Goal: Task Accomplishment & Management: Use online tool/utility

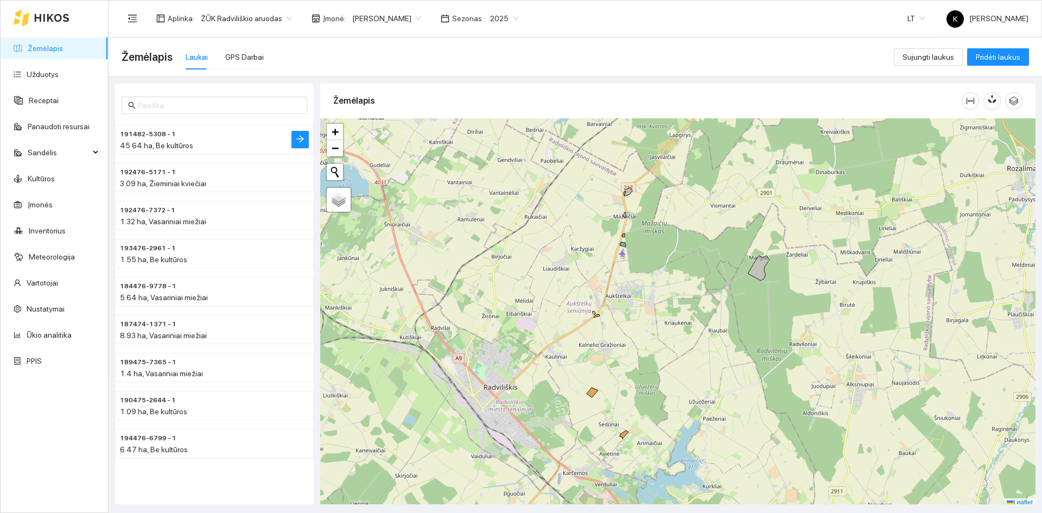
click at [157, 132] on span "191482-5308 - 1" at bounding box center [148, 134] width 56 height 10
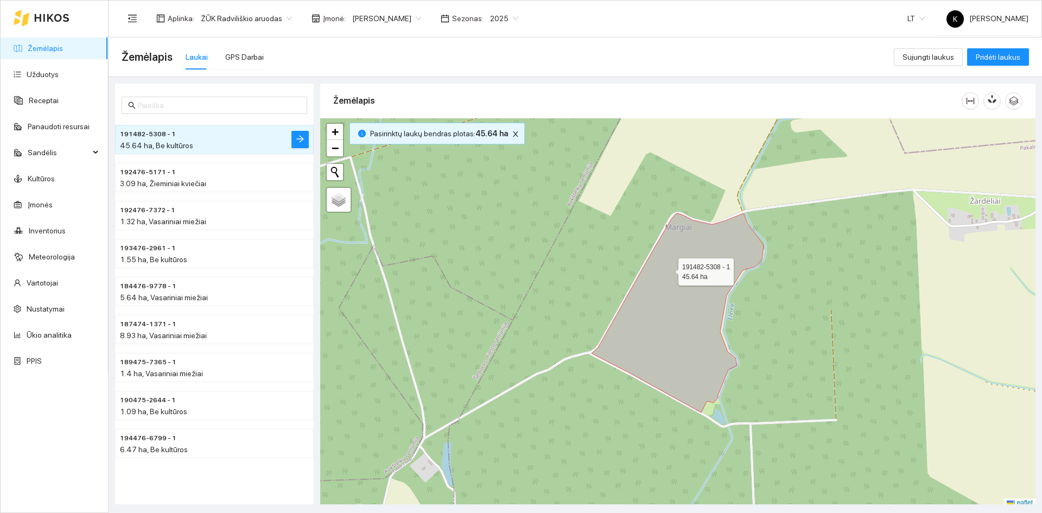
scroll to position [3, 0]
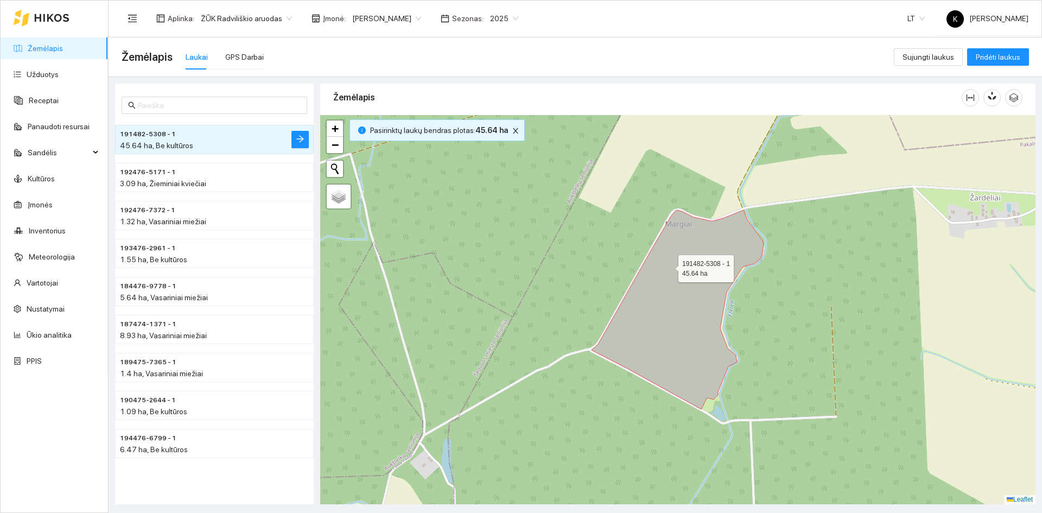
click at [669, 269] on icon at bounding box center [678, 309] width 172 height 199
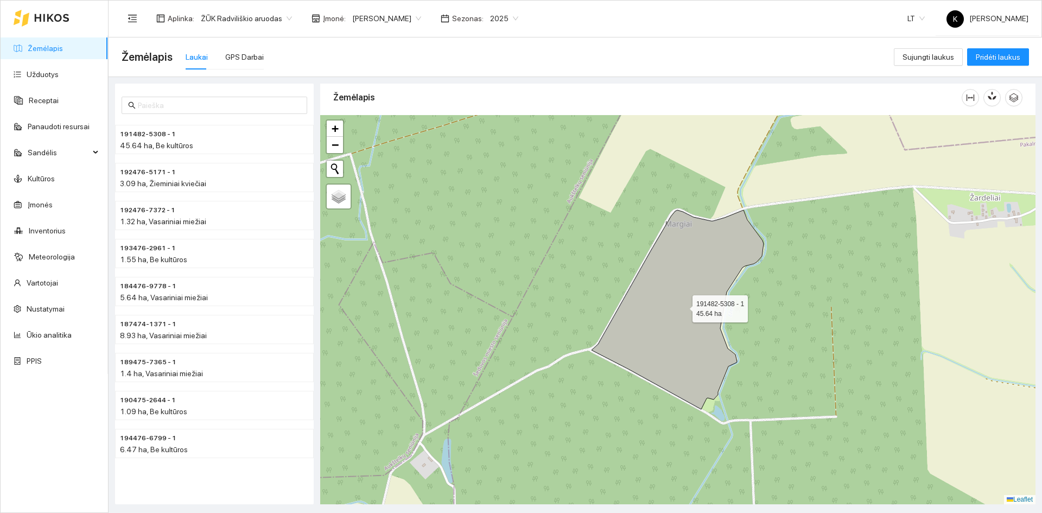
click at [669, 269] on icon at bounding box center [678, 309] width 172 height 199
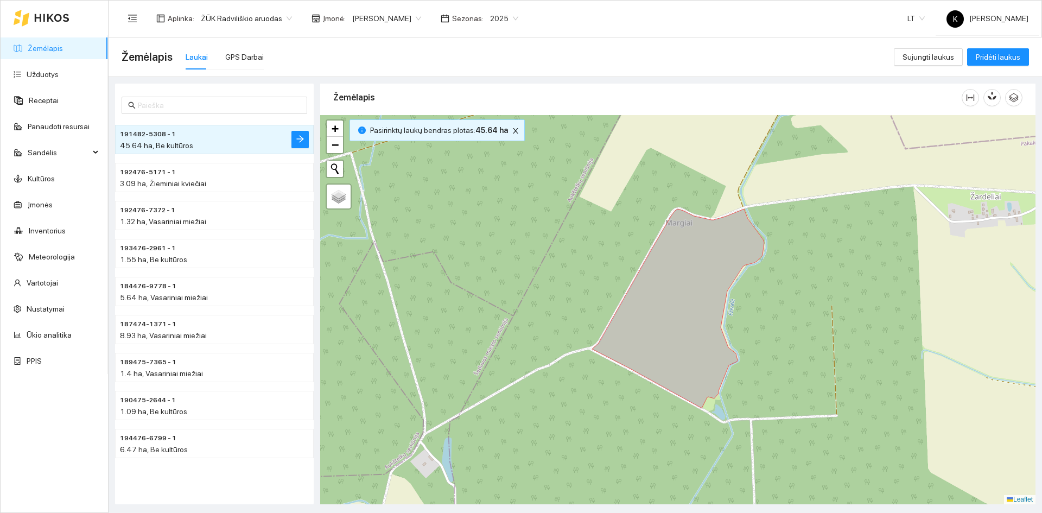
click at [312, 18] on icon "shop" at bounding box center [316, 18] width 9 height 9
click at [402, 19] on body "Žemėlapis Užduotys Receptai Panaudoti resursai Sandėlis Kultūros Įmonės Invento…" at bounding box center [521, 256] width 1042 height 513
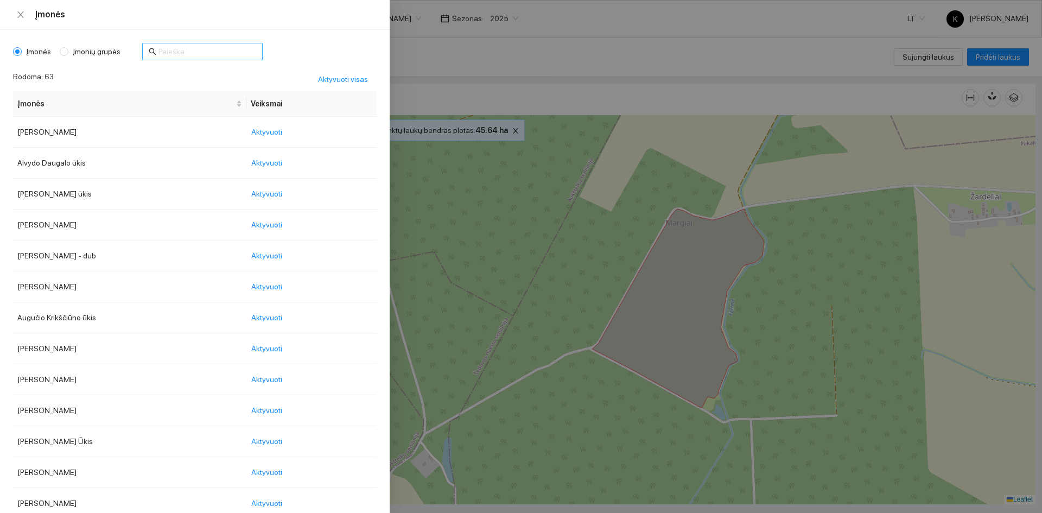
click at [152, 45] on span at bounding box center [202, 51] width 121 height 17
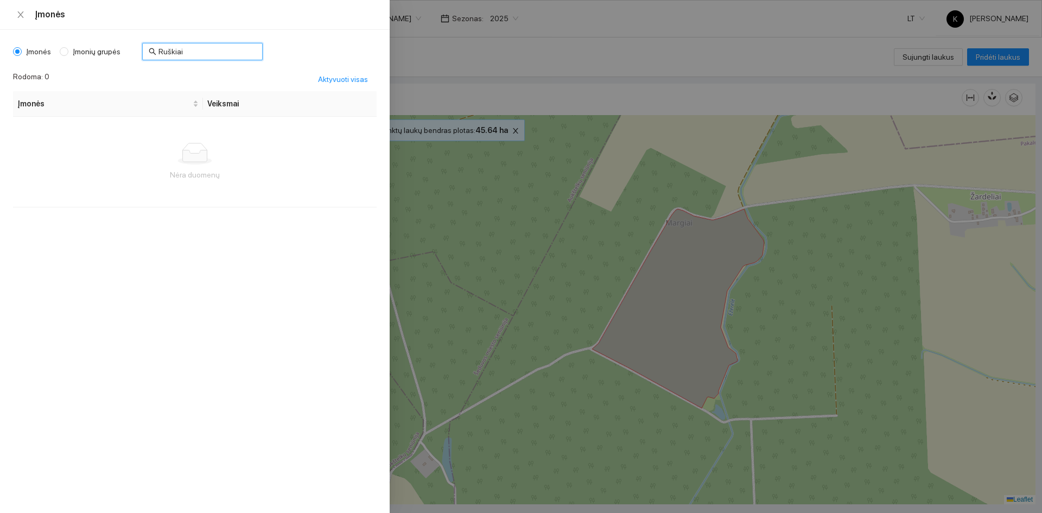
type input "Ruškiai"
click at [223, 103] on th "Veiksmai" at bounding box center [290, 104] width 174 height 26
click at [36, 52] on span "Įmonės" at bounding box center [39, 52] width 34 height 12
click at [22, 52] on input "Įmonės" at bounding box center [17, 51] width 9 height 9
click at [54, 13] on div "Įmonės" at bounding box center [206, 15] width 342 height 12
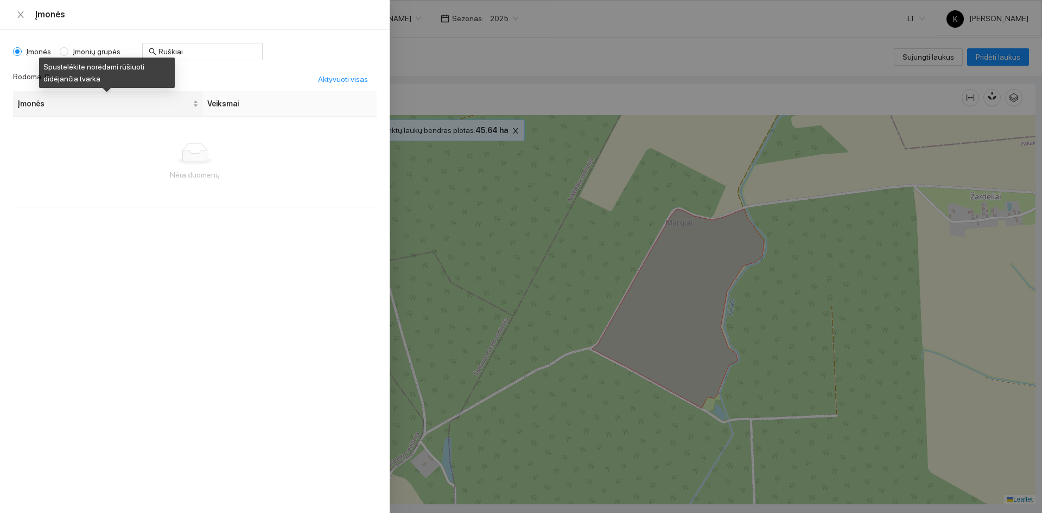
click at [56, 106] on span "Įmonės" at bounding box center [103, 104] width 173 height 12
click at [194, 103] on div "Įmonės" at bounding box center [107, 104] width 181 height 12
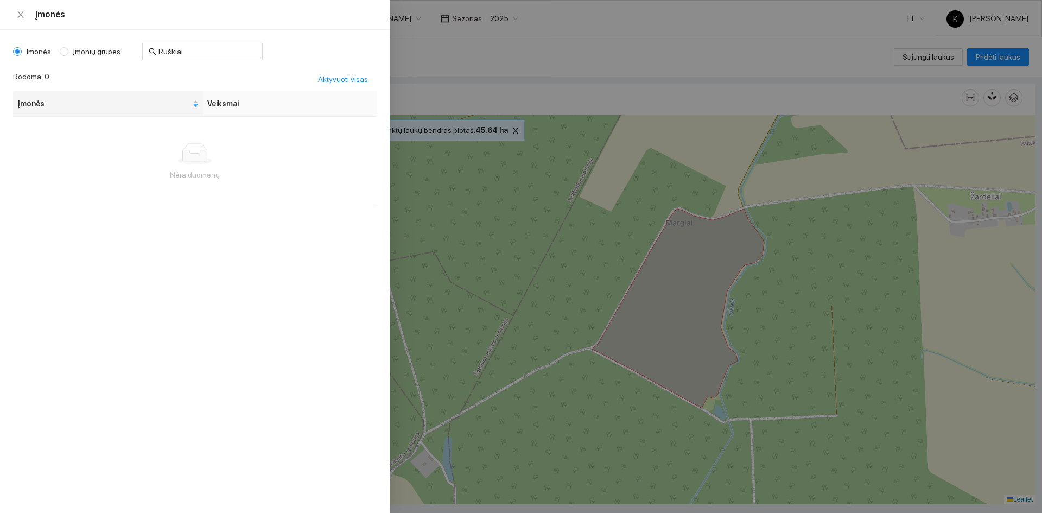
click at [43, 214] on div "Įmonės Veiksmai Nėra duomenų" at bounding box center [195, 162] width 364 height 143
click at [31, 49] on span "Įmonės" at bounding box center [39, 52] width 34 height 12
click at [22, 49] on input "Įmonės" at bounding box center [17, 51] width 9 height 9
click at [340, 79] on span "Aktyvuoti visas" at bounding box center [343, 79] width 50 height 12
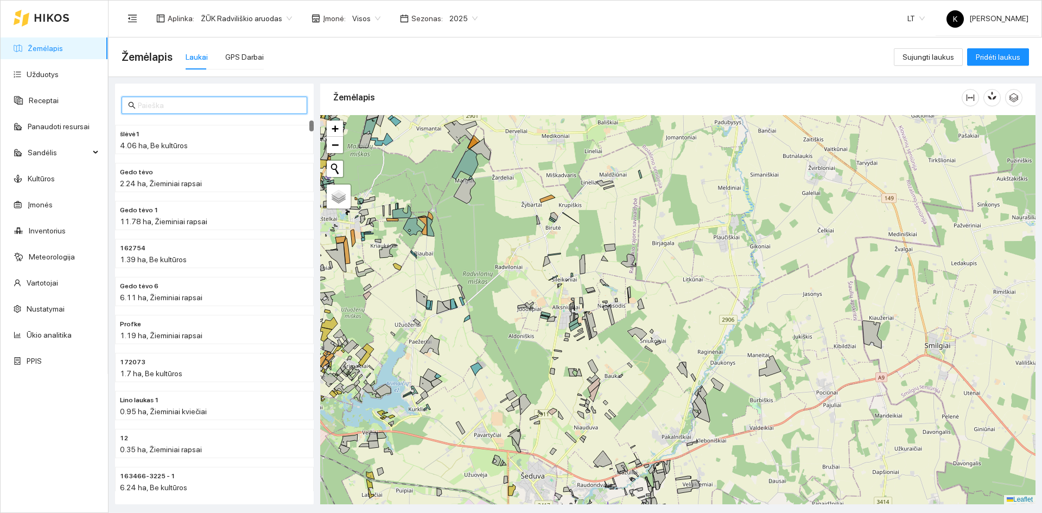
click at [146, 103] on input "text" at bounding box center [219, 105] width 163 height 12
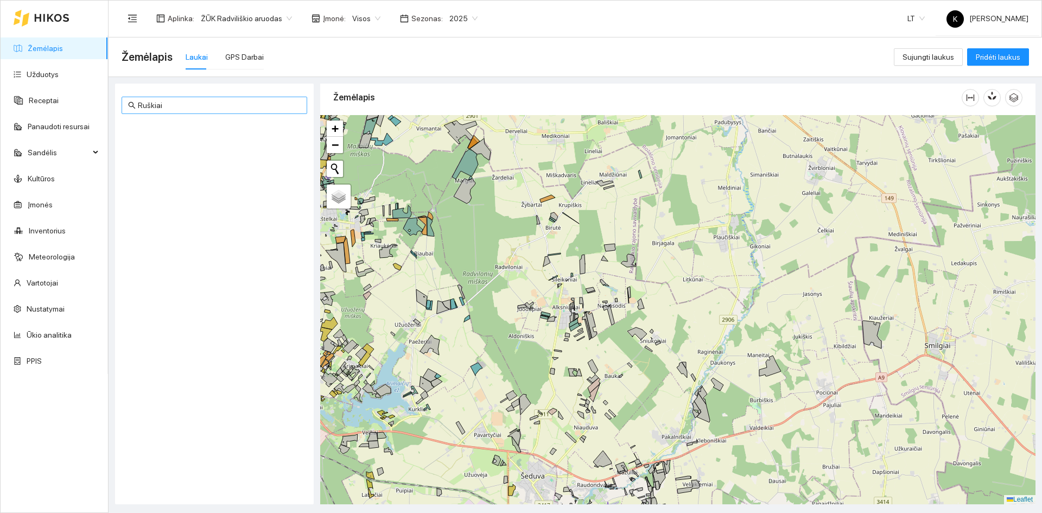
click at [131, 105] on icon "search" at bounding box center [132, 106] width 8 height 8
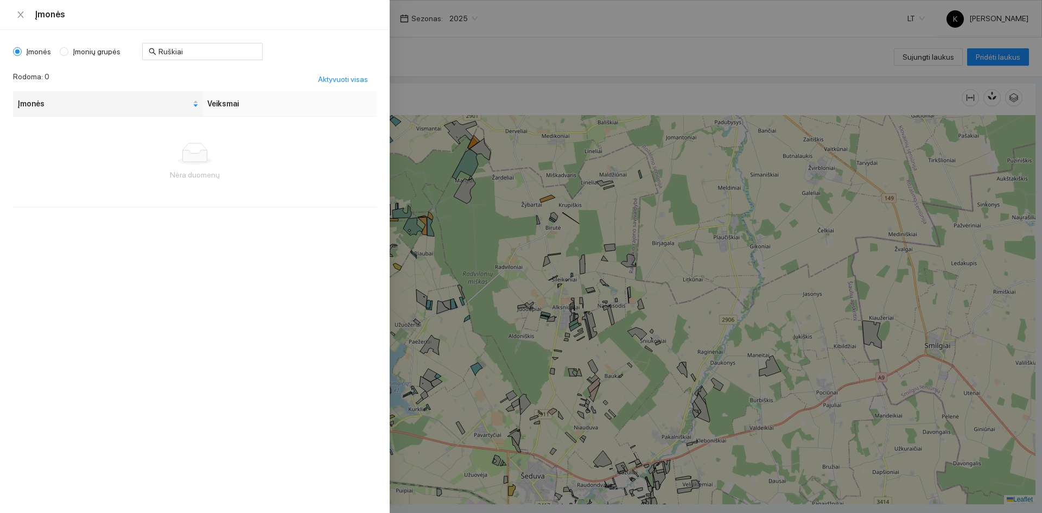
click at [372, 20] on body "Žemėlapis Užduotys Receptai Panaudoti resursai Sandėlis Kultūros Įmonės Invento…" at bounding box center [521, 256] width 1042 height 513
click at [217, 102] on th "Veiksmai" at bounding box center [290, 104] width 174 height 26
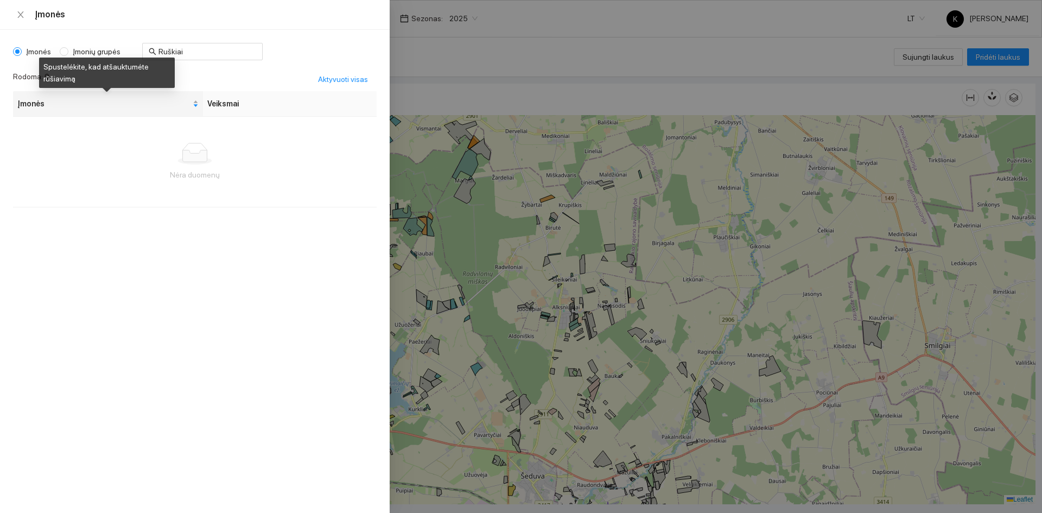
click at [33, 103] on span "Įmonės" at bounding box center [103, 104] width 173 height 12
click at [52, 104] on span "Įmonės" at bounding box center [103, 104] width 173 height 12
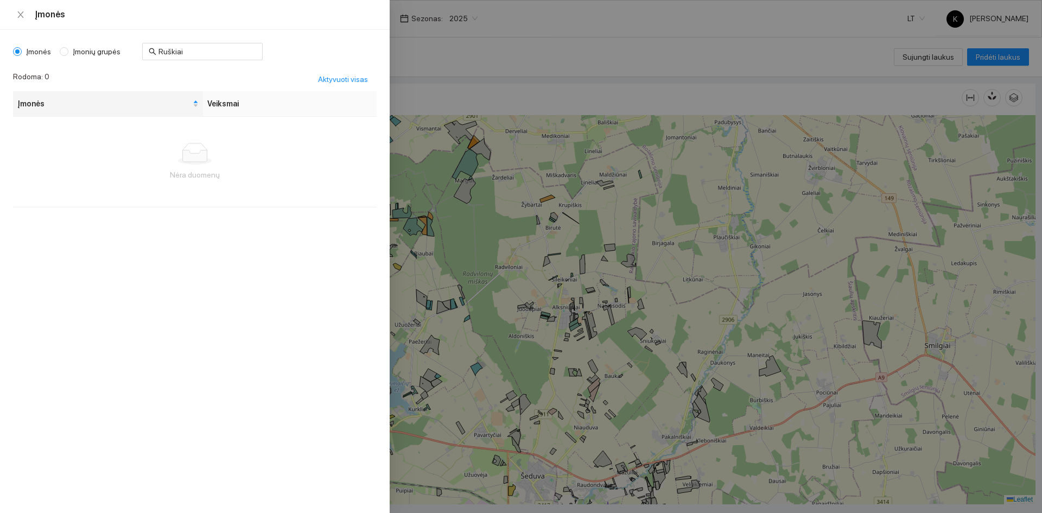
click at [986, 57] on div at bounding box center [521, 256] width 1042 height 513
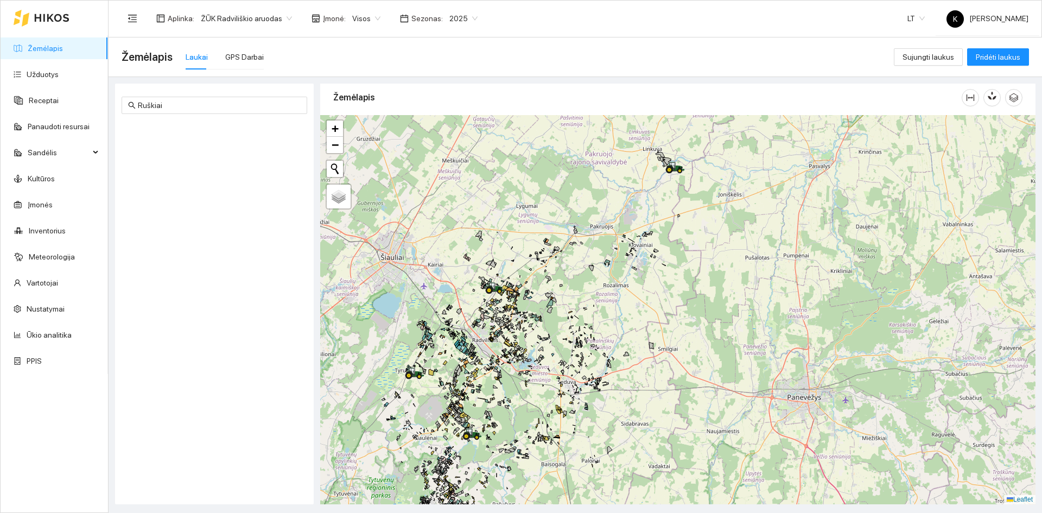
click at [324, 17] on span "Įmonė :" at bounding box center [334, 18] width 23 height 12
click at [312, 16] on icon "shop" at bounding box center [316, 18] width 8 height 8
click at [237, 16] on span "ŽŪK Radviliškio aruodas" at bounding box center [246, 18] width 91 height 16
click at [327, 18] on span "Įmonė :" at bounding box center [334, 18] width 23 height 12
click at [334, 165] on button "Initiate a new search" at bounding box center [335, 169] width 16 height 16
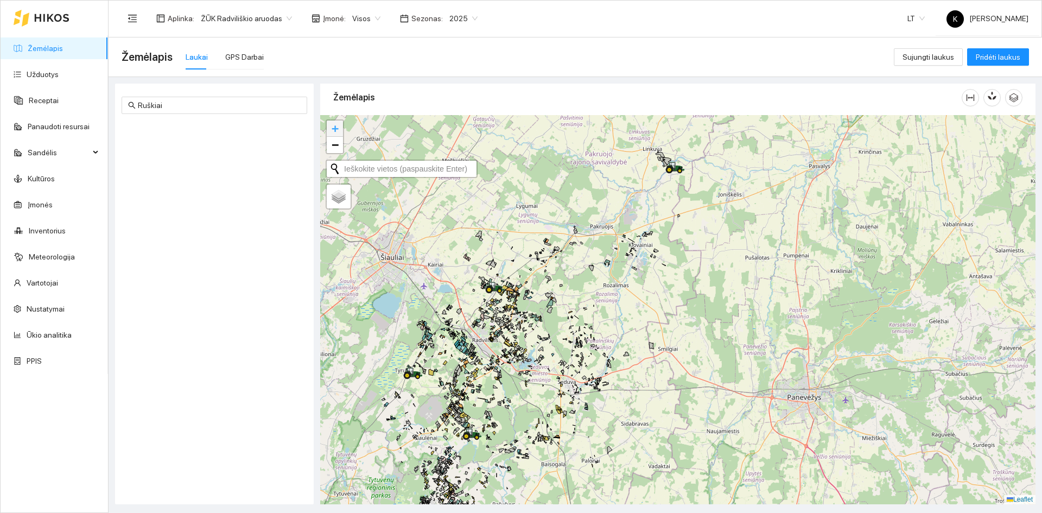
click at [334, 128] on span "+" at bounding box center [335, 129] width 7 height 14
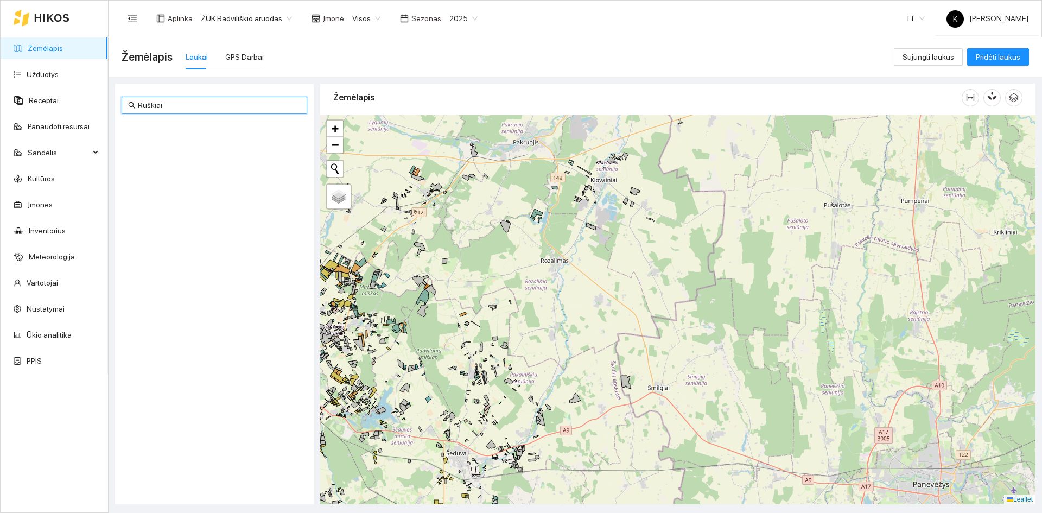
click at [161, 106] on input "Ruškiai" at bounding box center [219, 105] width 163 height 12
type input "R"
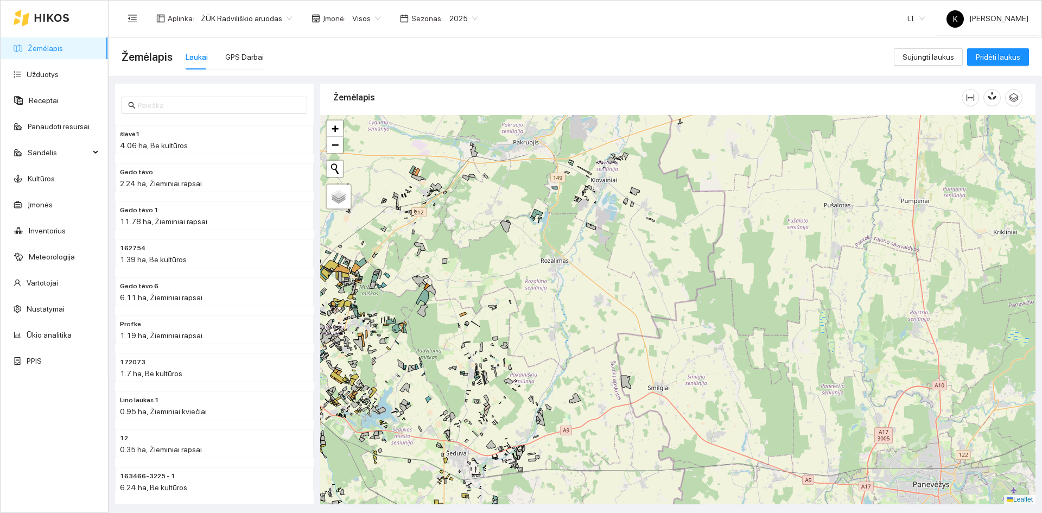
click at [325, 17] on span "Įmonė :" at bounding box center [334, 18] width 23 height 12
click at [244, 54] on div "GPS Darbai" at bounding box center [244, 57] width 39 height 12
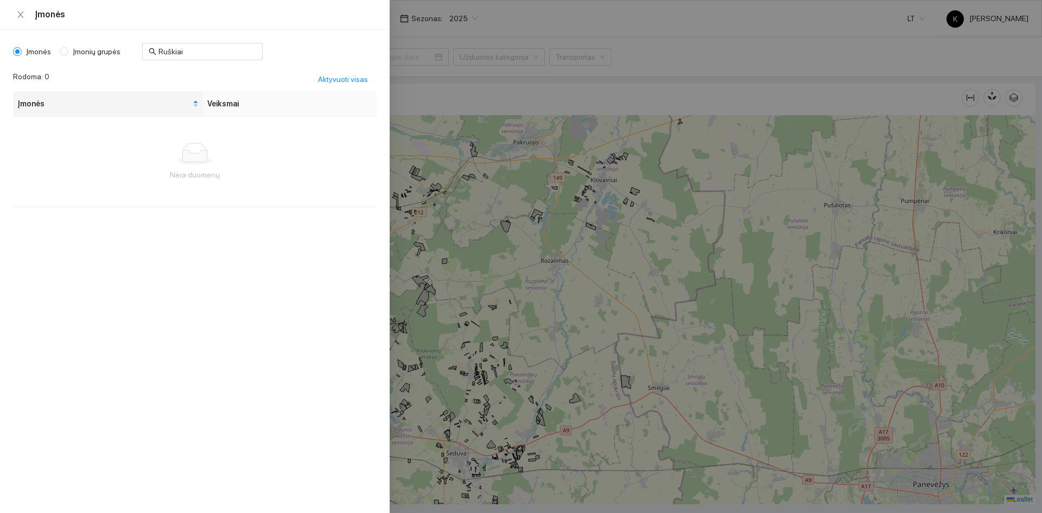
click at [357, 19] on body "Žemėlapis Užduotys Receptai Panaudoti resursai Sandėlis Kultūros Įmonės Invento…" at bounding box center [521, 256] width 1042 height 513
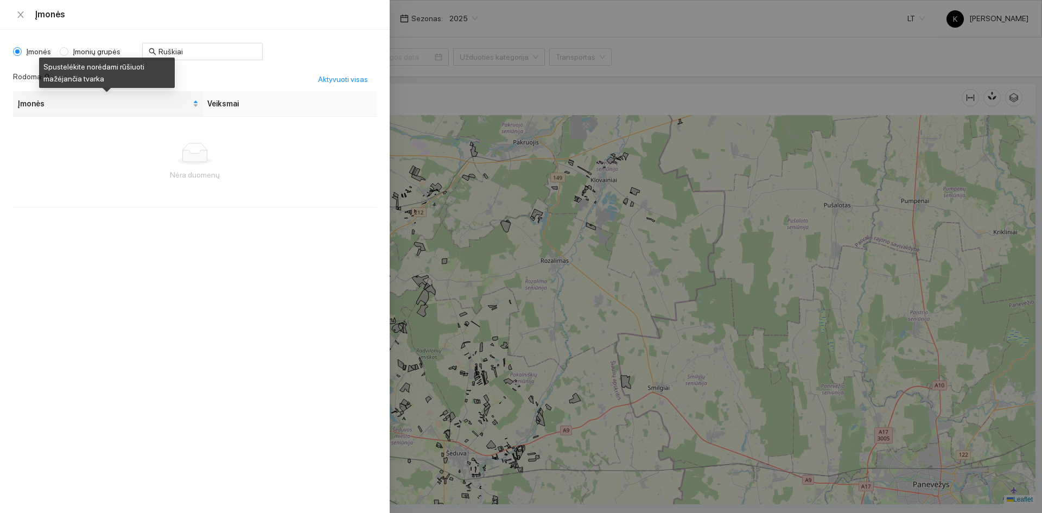
click at [50, 99] on span "Įmonės" at bounding box center [103, 104] width 173 height 12
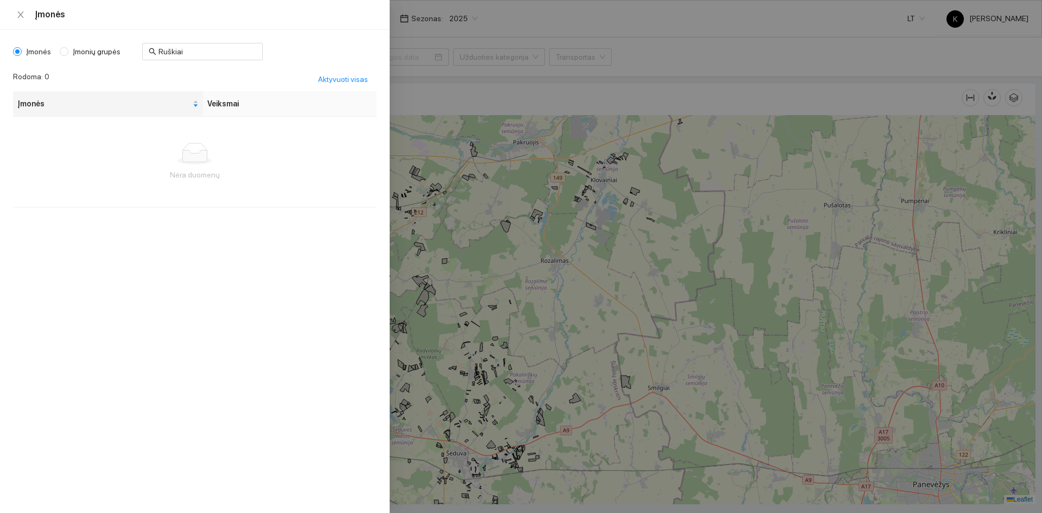
click at [36, 51] on span "Įmonės" at bounding box center [39, 52] width 34 height 12
click at [22, 51] on input "Įmonės" at bounding box center [17, 51] width 9 height 9
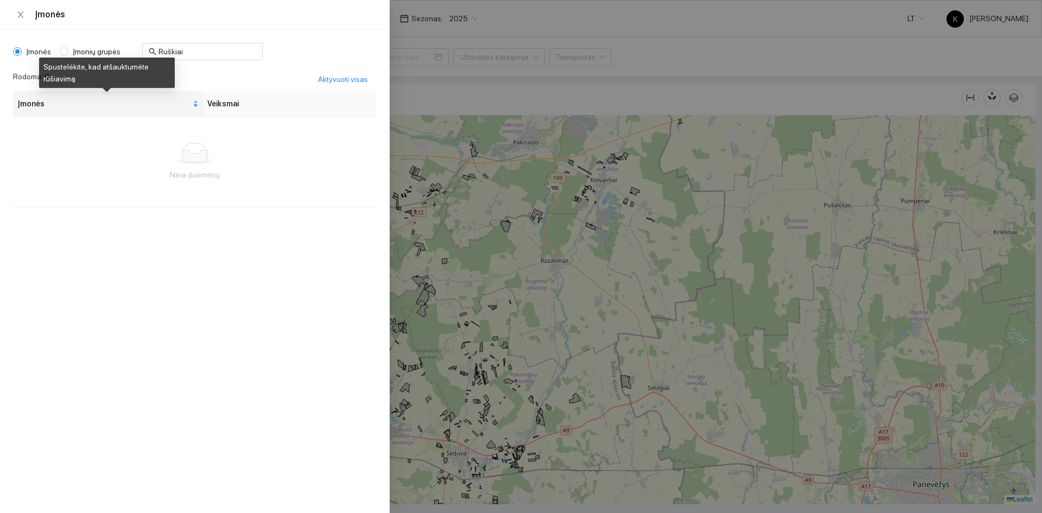
click at [55, 106] on span "Įmonės" at bounding box center [103, 104] width 173 height 12
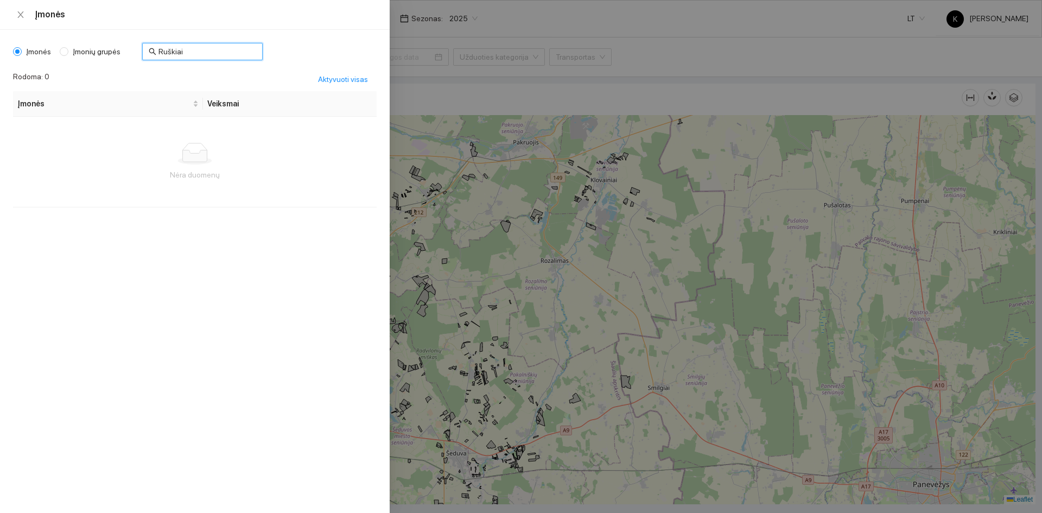
click at [179, 49] on input "Ruškiai" at bounding box center [208, 52] width 98 height 12
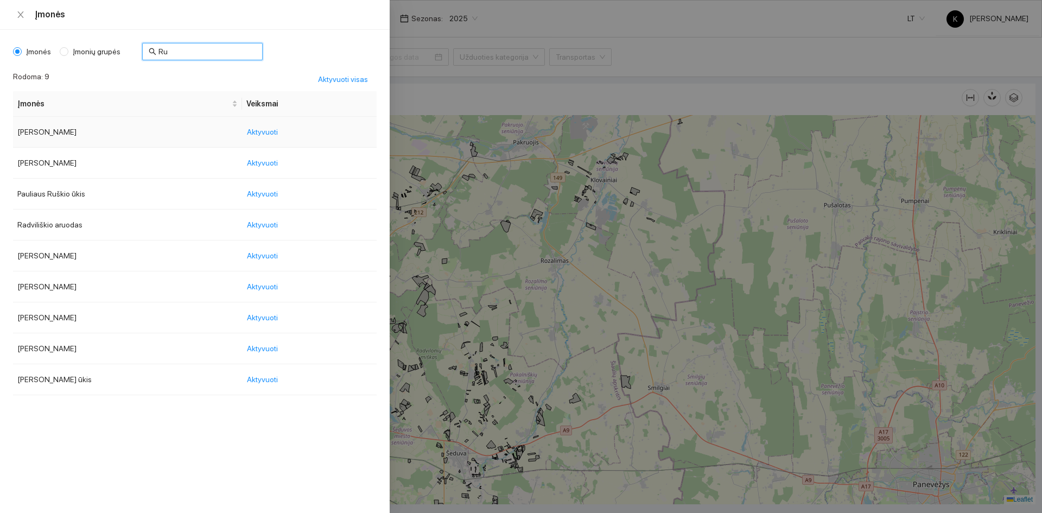
type input "R"
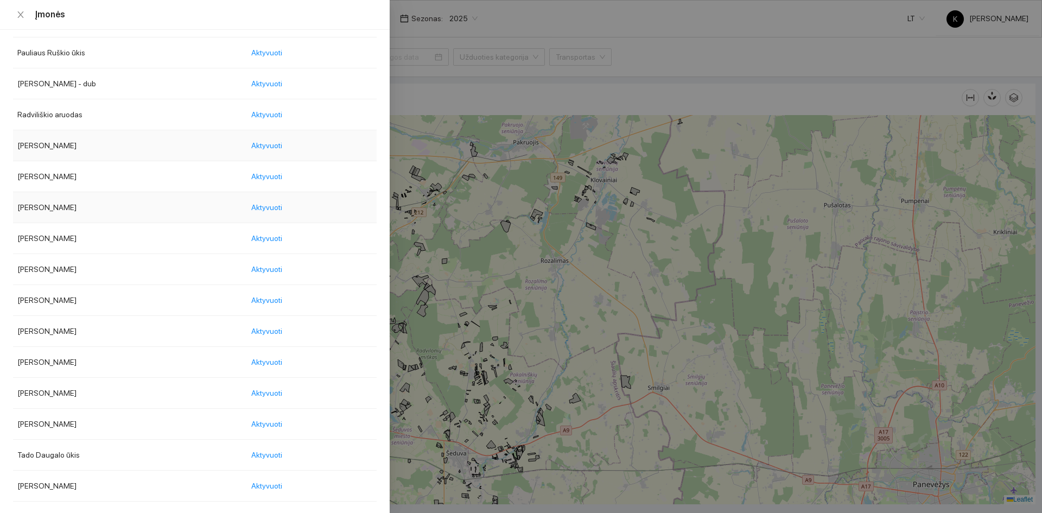
scroll to position [1322, 0]
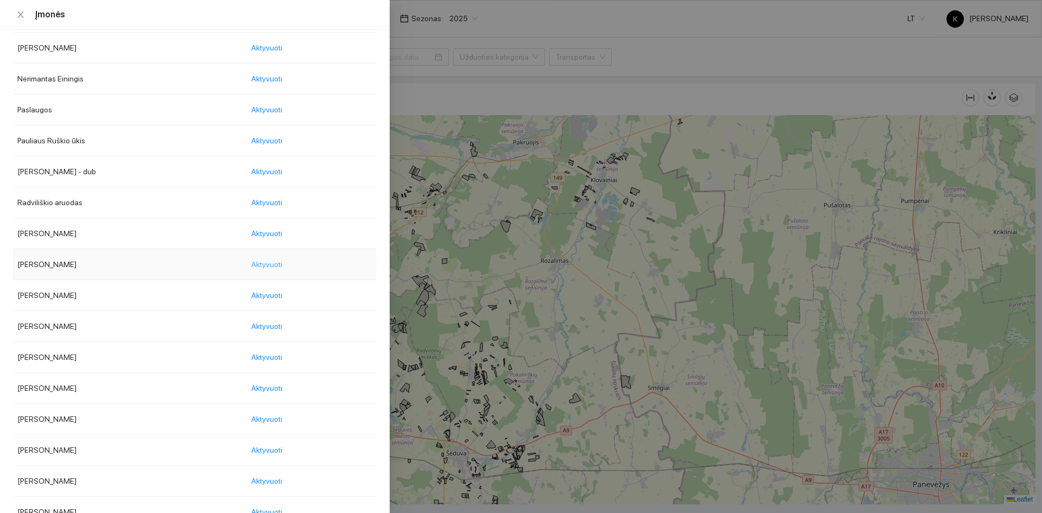
click at [282, 264] on span "Aktyvuoti" at bounding box center [266, 264] width 31 height 12
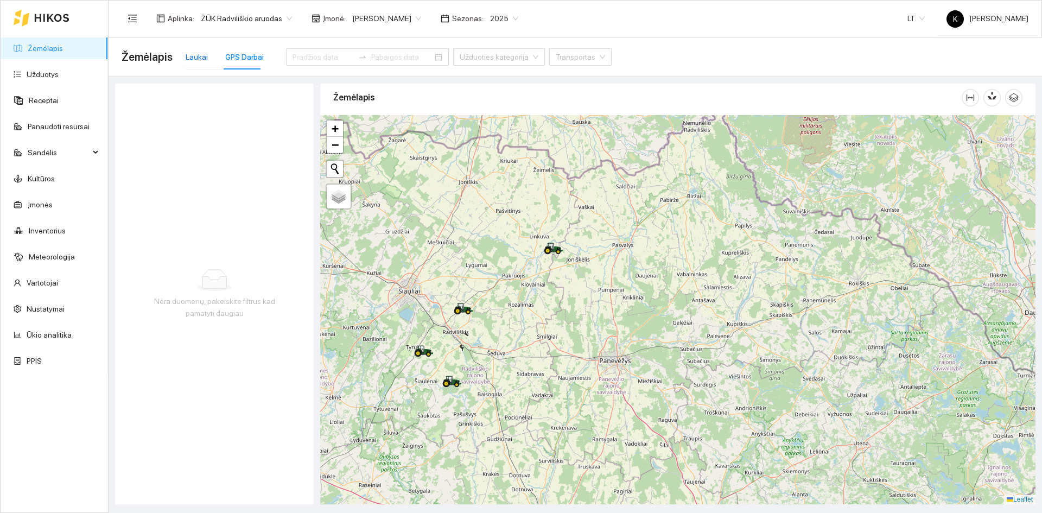
click at [195, 55] on div "Laukai" at bounding box center [197, 57] width 22 height 12
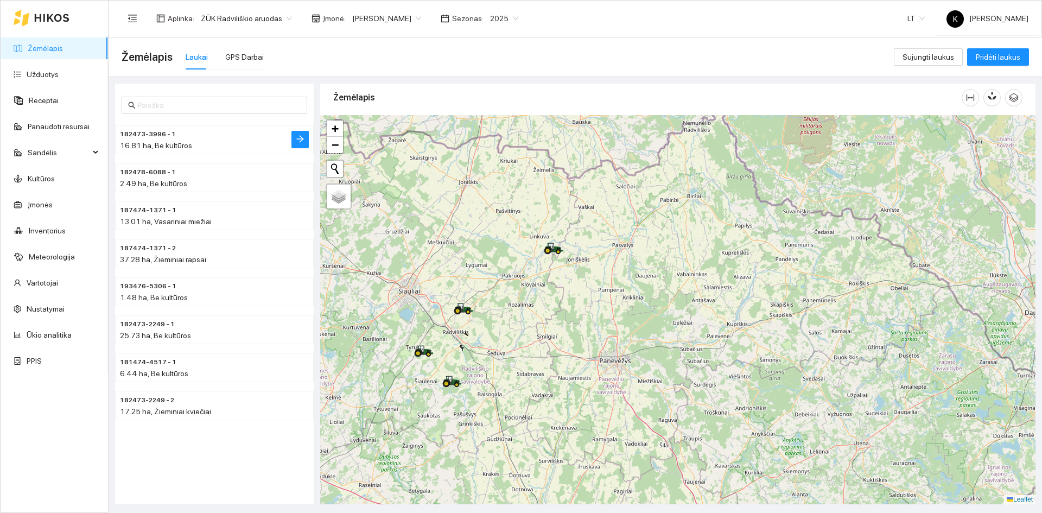
click at [153, 133] on span "182473-3996 - 1" at bounding box center [148, 134] width 56 height 10
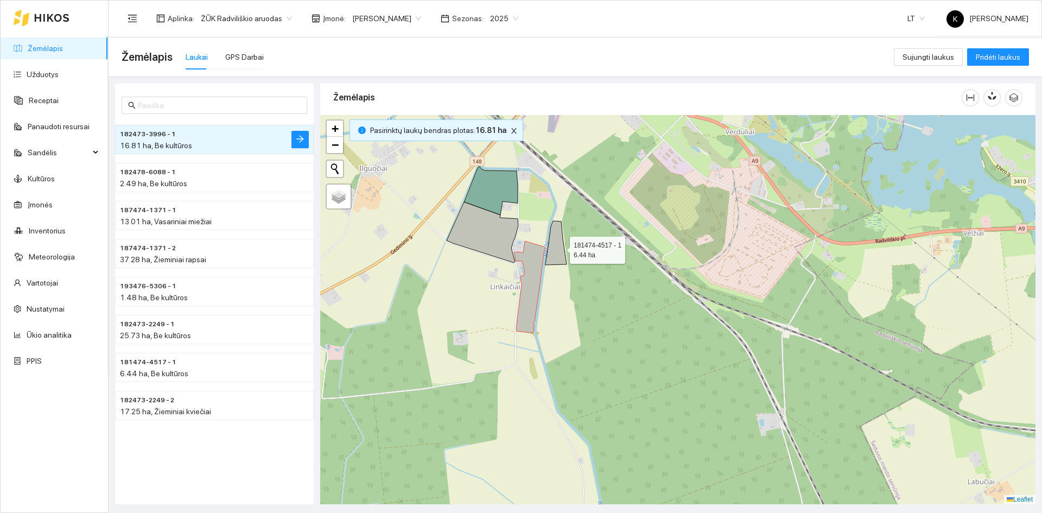
click at [560, 248] on icon at bounding box center [556, 243] width 21 height 44
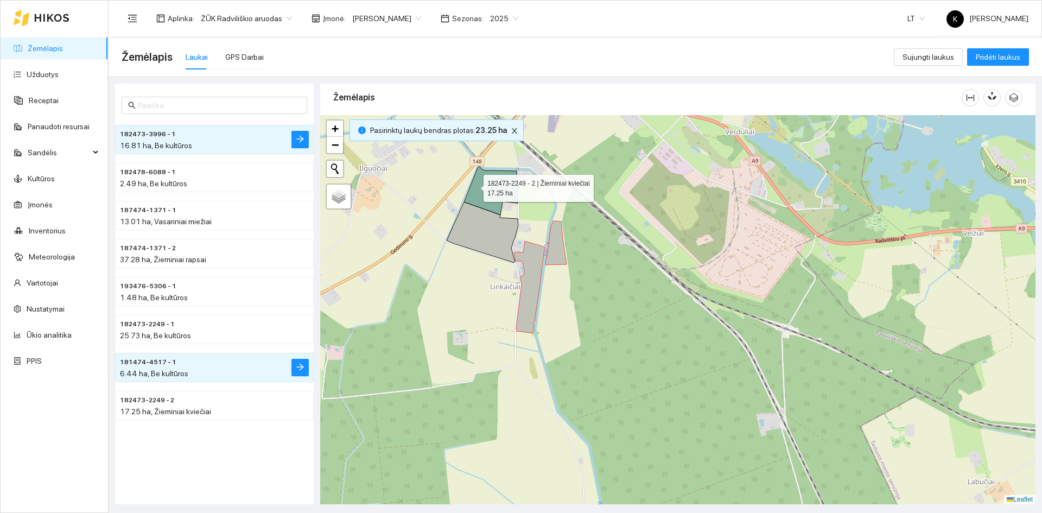
click at [474, 186] on icon at bounding box center [491, 191] width 54 height 48
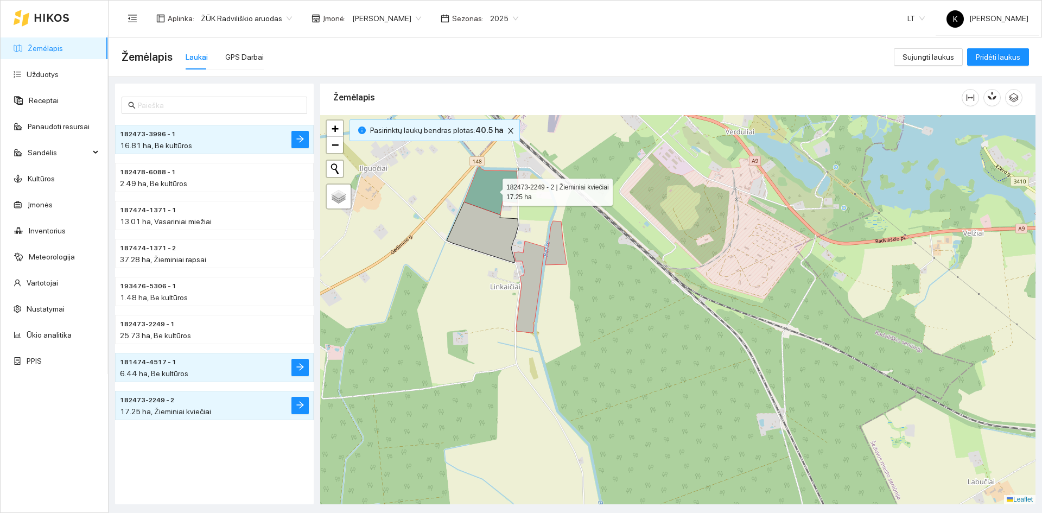
click at [474, 186] on icon at bounding box center [491, 191] width 54 height 48
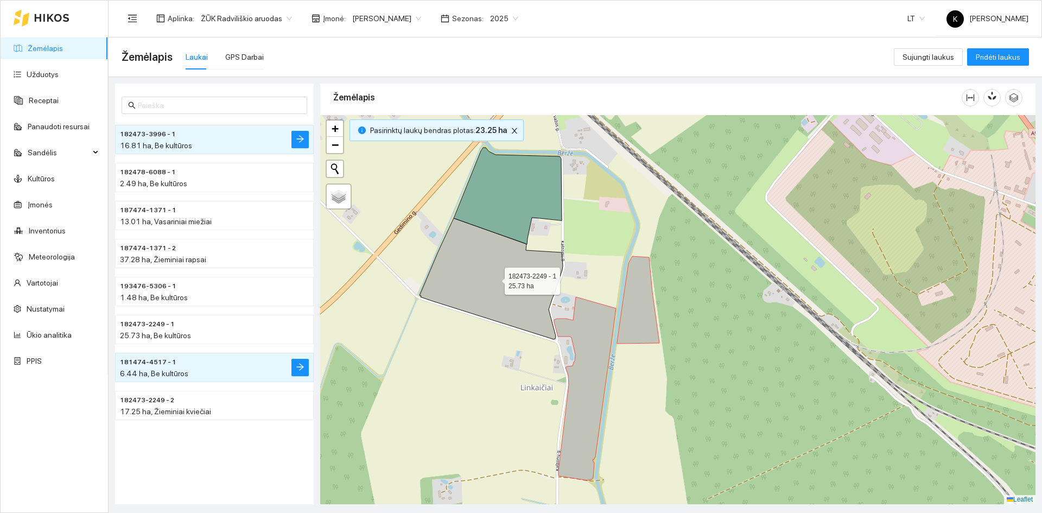
click at [484, 274] on icon at bounding box center [491, 278] width 143 height 121
click at [136, 182] on span "2.49 ha, Be kultūros" at bounding box center [153, 183] width 67 height 9
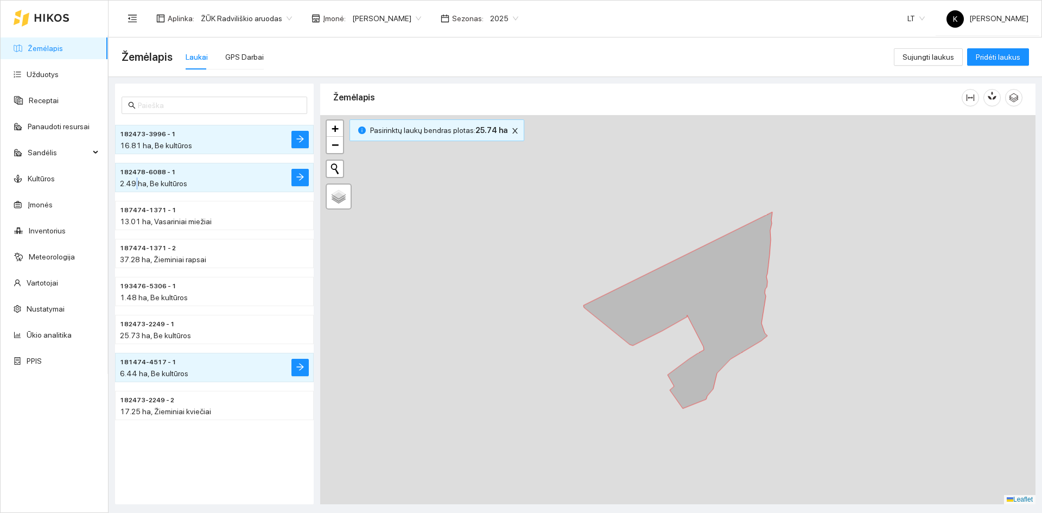
click at [136, 182] on span "2.49 ha, Be kultūros" at bounding box center [153, 183] width 67 height 9
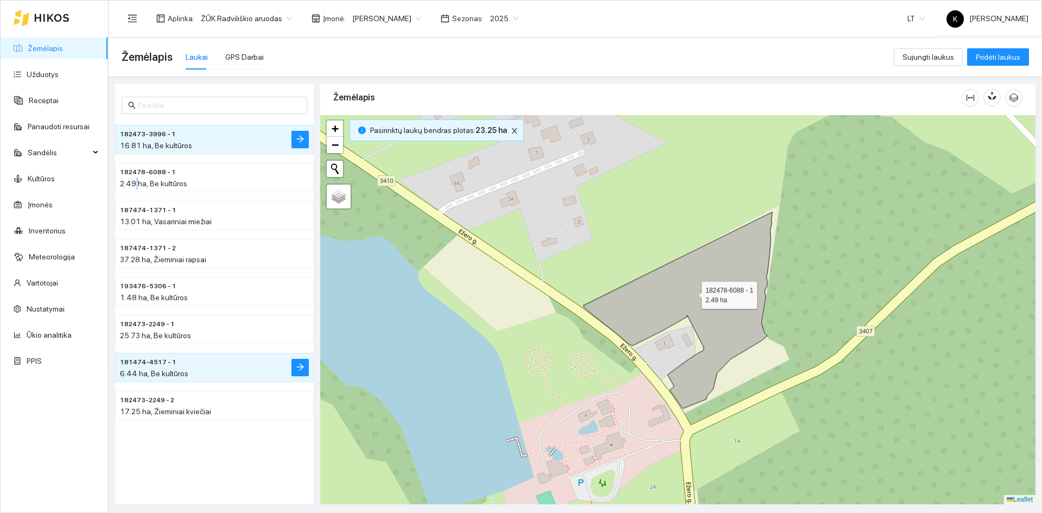
click at [692, 293] on icon at bounding box center [678, 310] width 189 height 197
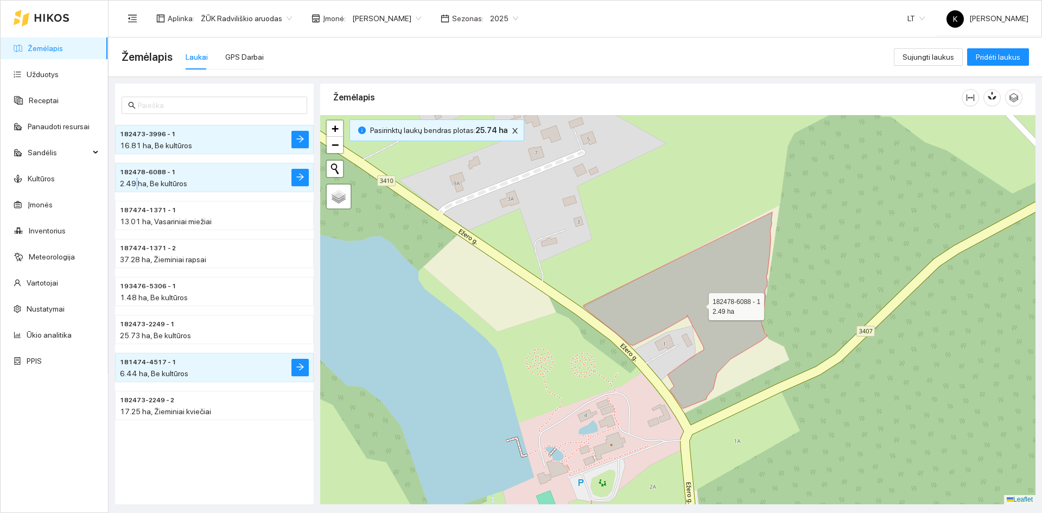
click at [692, 293] on icon at bounding box center [678, 310] width 189 height 197
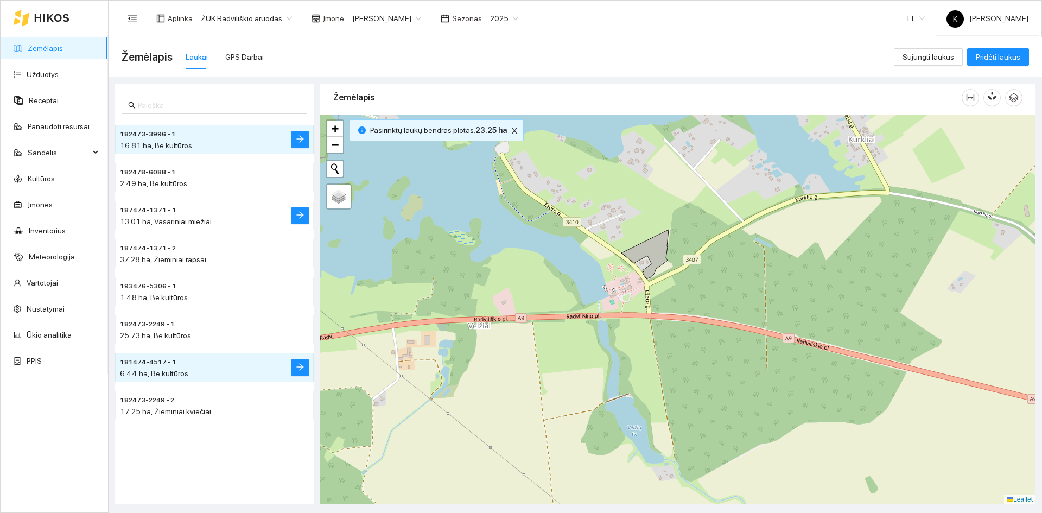
click at [140, 218] on span "13.01 ha, Vasariniai miežiai" at bounding box center [166, 221] width 92 height 9
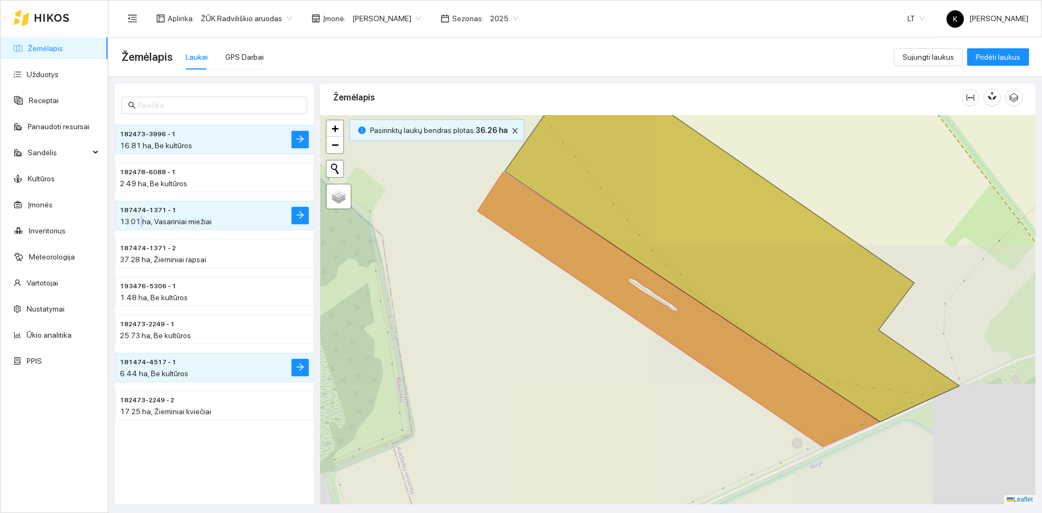
click at [140, 218] on span "13.01 ha, Vasariniai miežiai" at bounding box center [166, 221] width 92 height 9
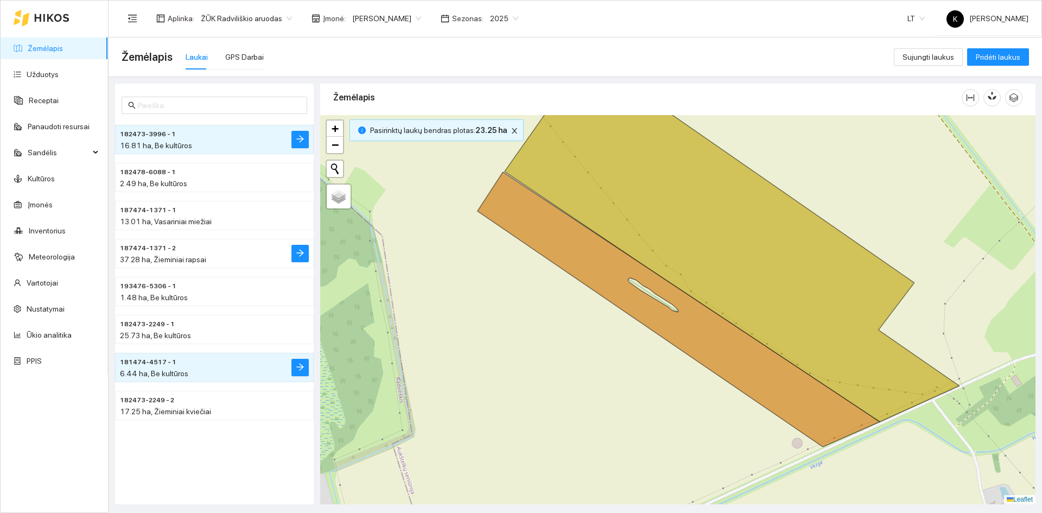
click at [155, 258] on span "37.28 ha, Žieminiai rapsai" at bounding box center [163, 259] width 86 height 9
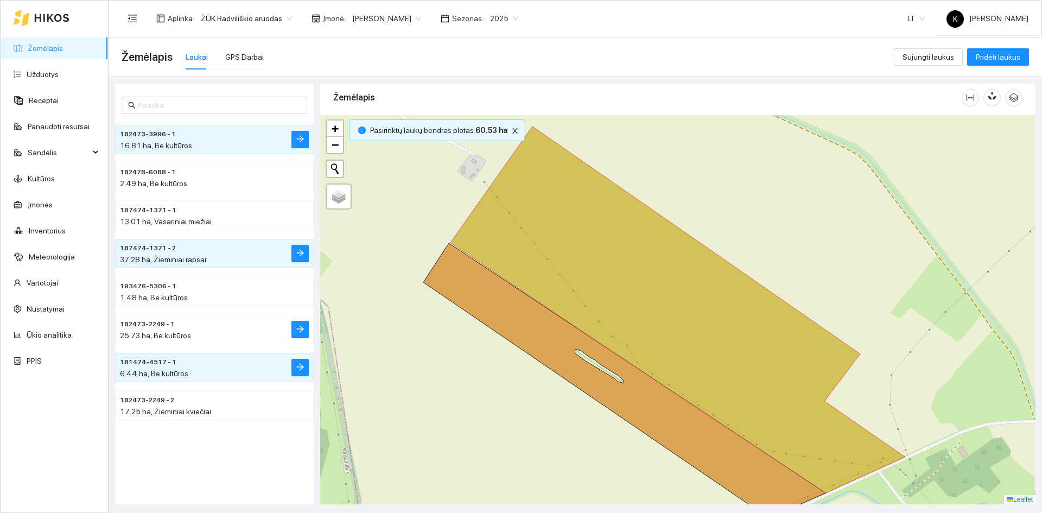
click at [154, 334] on span "25.73 ha, Be kultūros" at bounding box center [155, 335] width 71 height 9
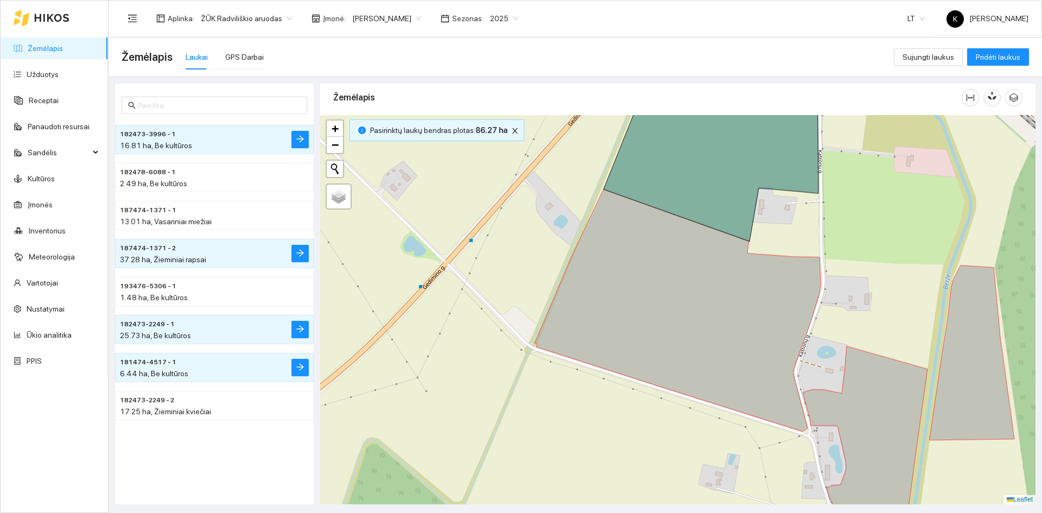
click at [139, 142] on span "16.81 ha, Be kultūros" at bounding box center [156, 145] width 72 height 9
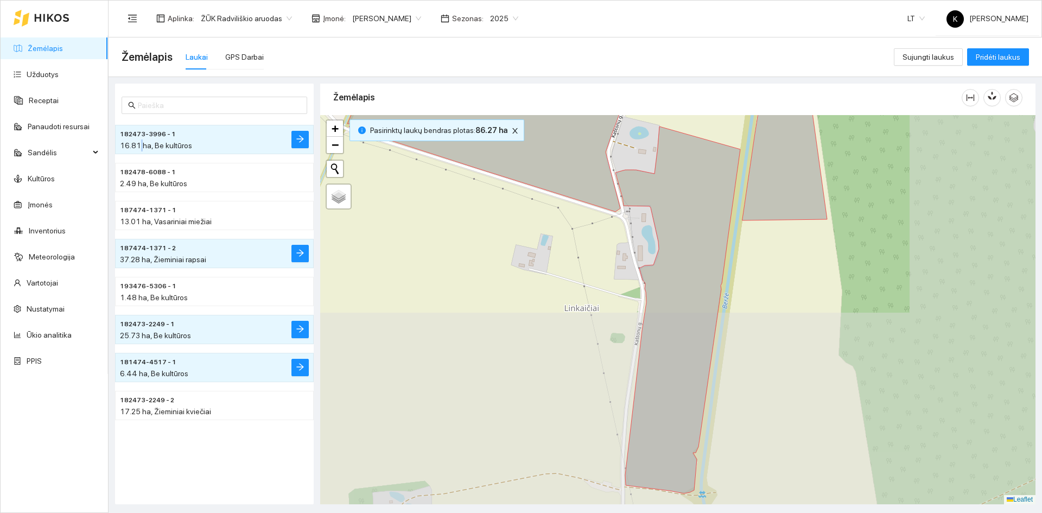
click at [139, 142] on span "16.81 ha, Be kultūros" at bounding box center [156, 145] width 72 height 9
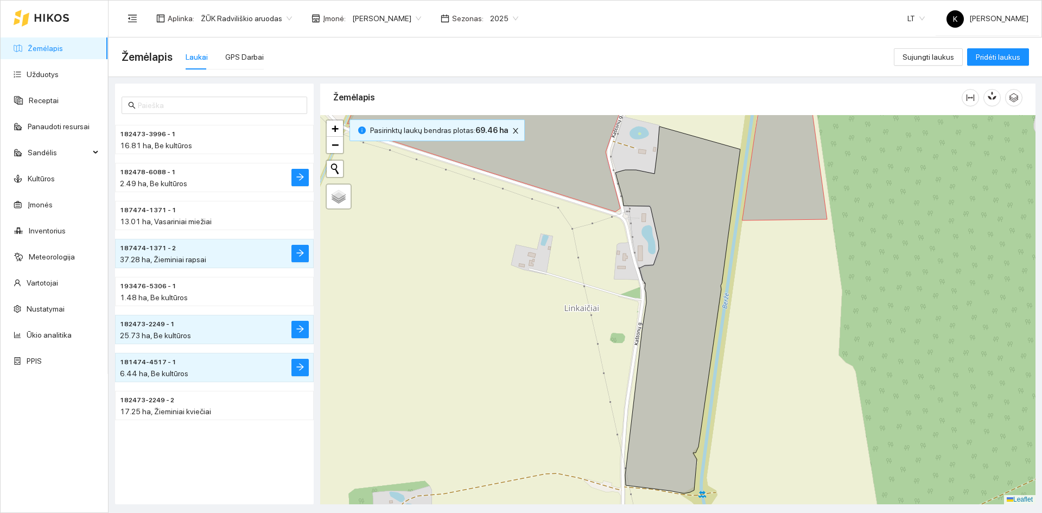
click at [141, 180] on span "2.49 ha, Be kultūros" at bounding box center [153, 183] width 67 height 9
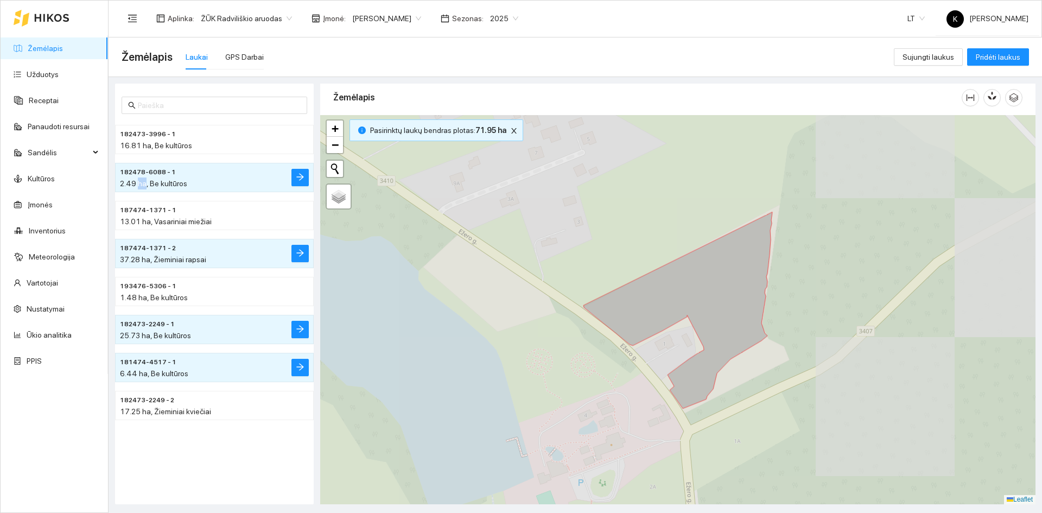
click at [141, 180] on span "2.49 ha, Be kultūros" at bounding box center [153, 183] width 67 height 9
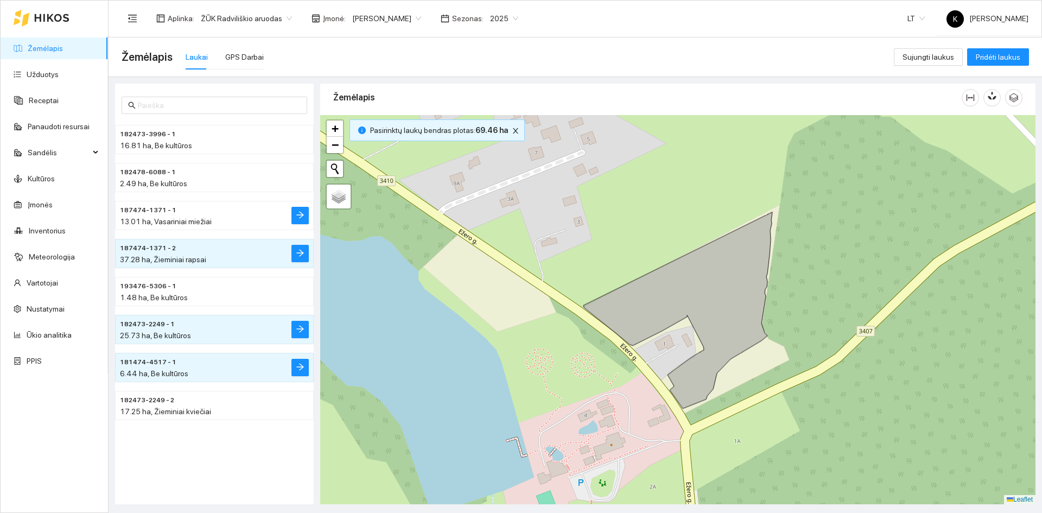
click at [143, 219] on span "13.01 ha, Vasariniai miežiai" at bounding box center [166, 221] width 92 height 9
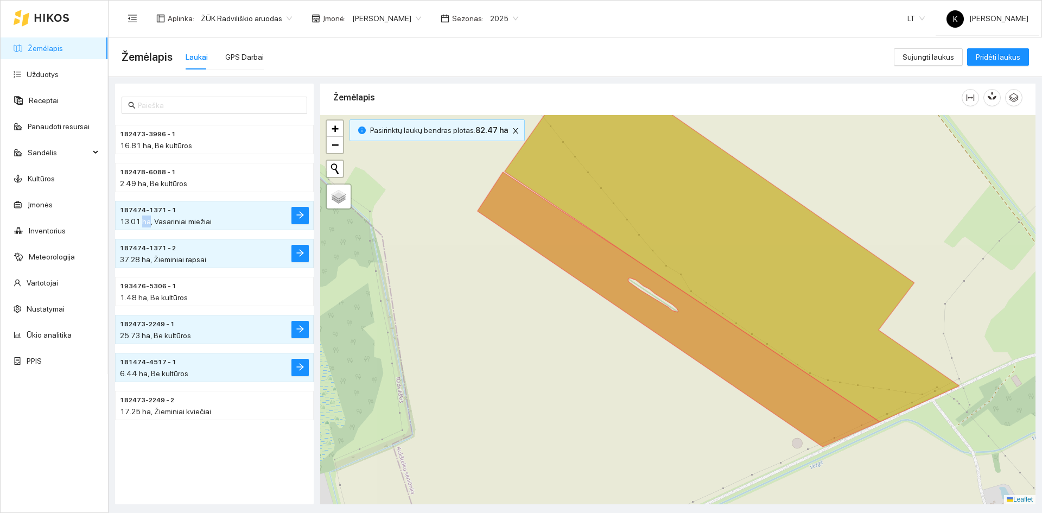
click at [143, 219] on span "13.01 ha, Vasariniai miežiai" at bounding box center [166, 221] width 92 height 9
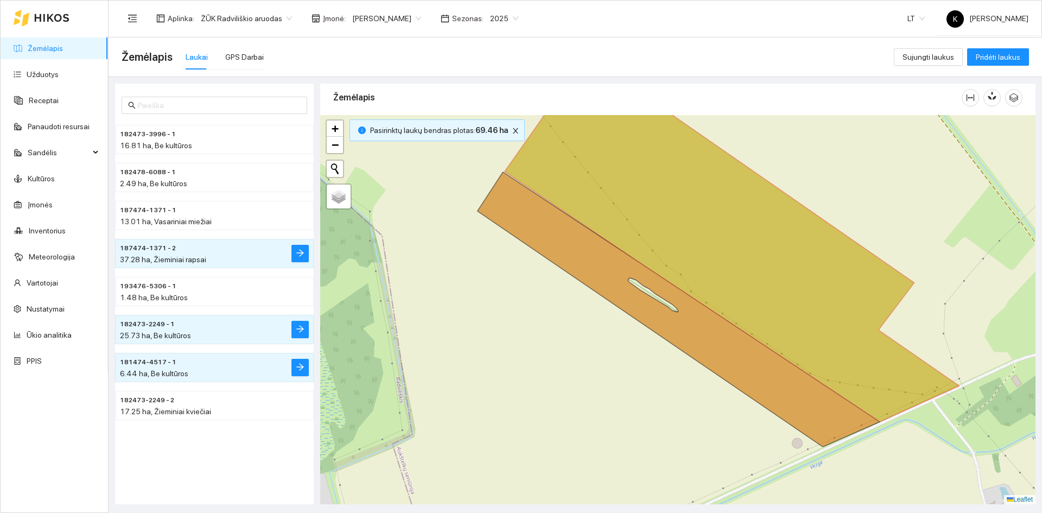
click at [141, 257] on span "37.28 ha, Žieminiai rapsai" at bounding box center [163, 259] width 86 height 9
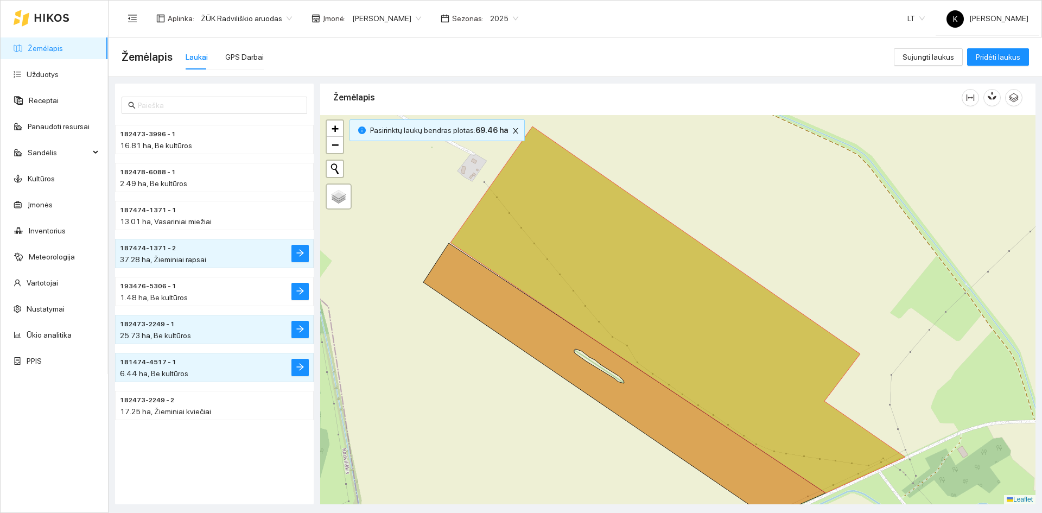
click at [152, 289] on span "193476-5306 - 1" at bounding box center [148, 286] width 56 height 10
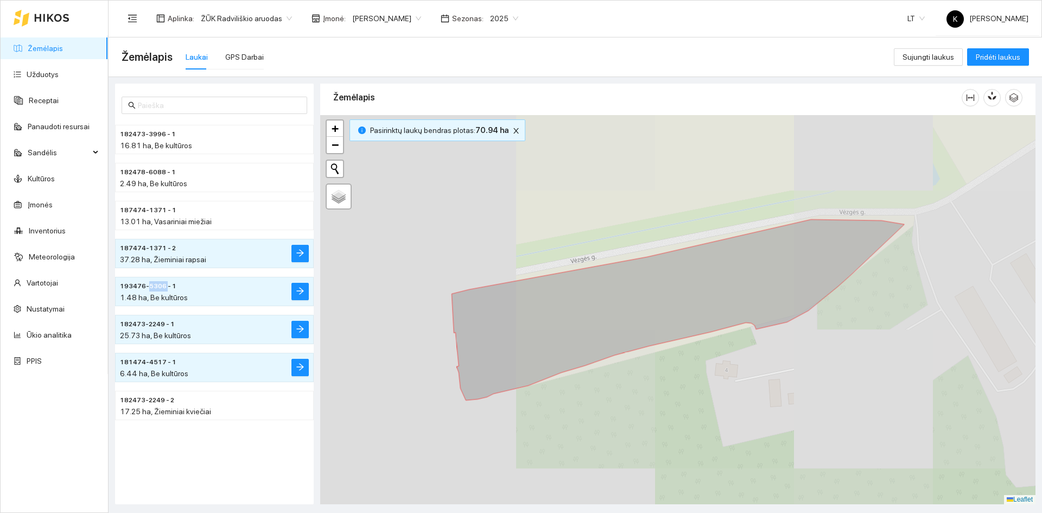
click at [152, 289] on span "193476-5306 - 1" at bounding box center [148, 286] width 56 height 10
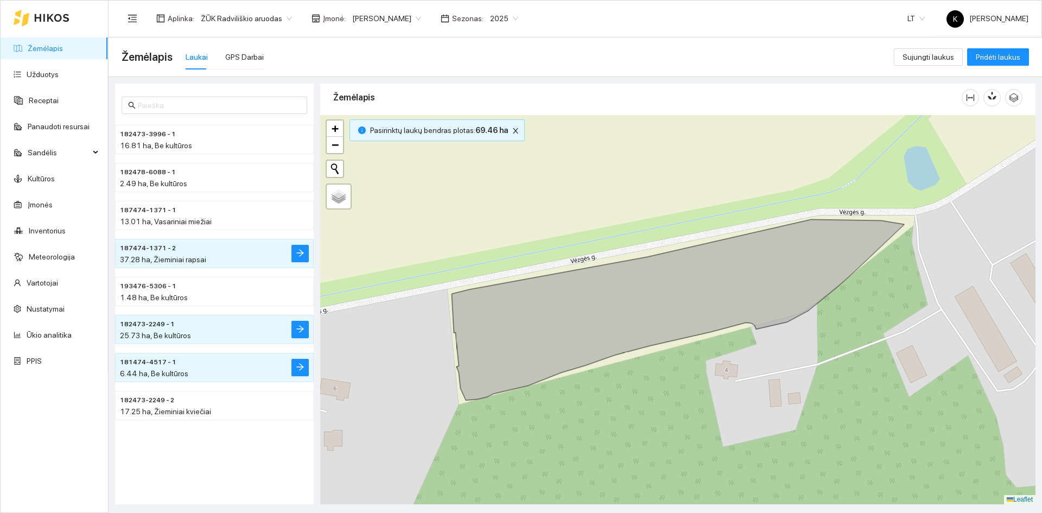
click at [176, 333] on span "25.73 ha, Be kultūros" at bounding box center [155, 335] width 71 height 9
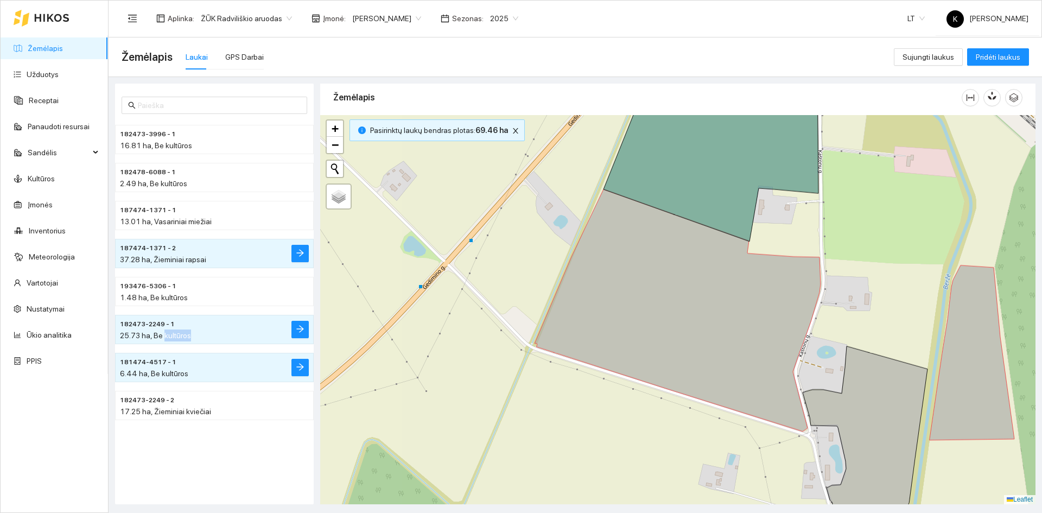
click at [176, 333] on span "25.73 ha, Be kultūros" at bounding box center [155, 335] width 71 height 9
click at [160, 370] on span "6.44 ha, Be kultūros" at bounding box center [154, 373] width 68 height 9
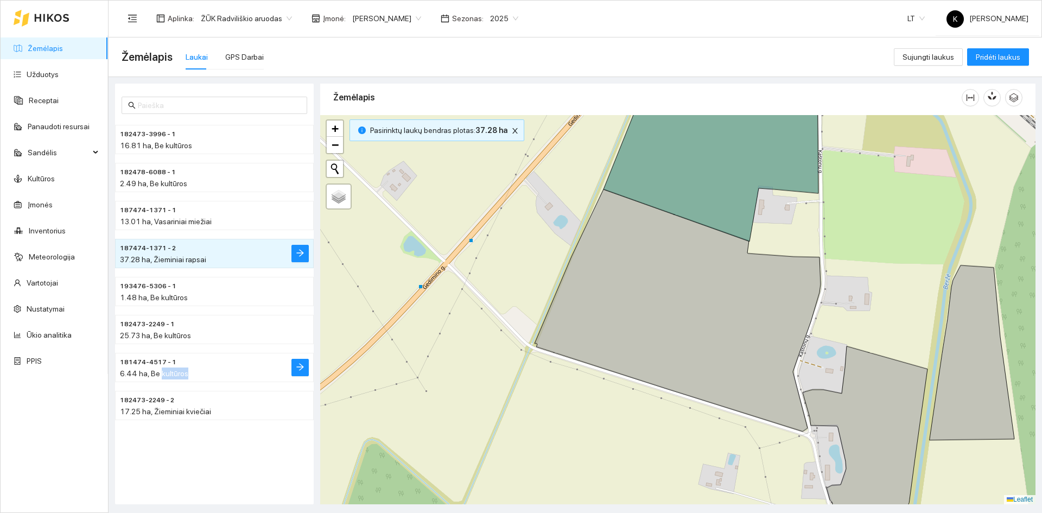
click at [160, 370] on span "6.44 ha, Be kultūros" at bounding box center [154, 373] width 68 height 9
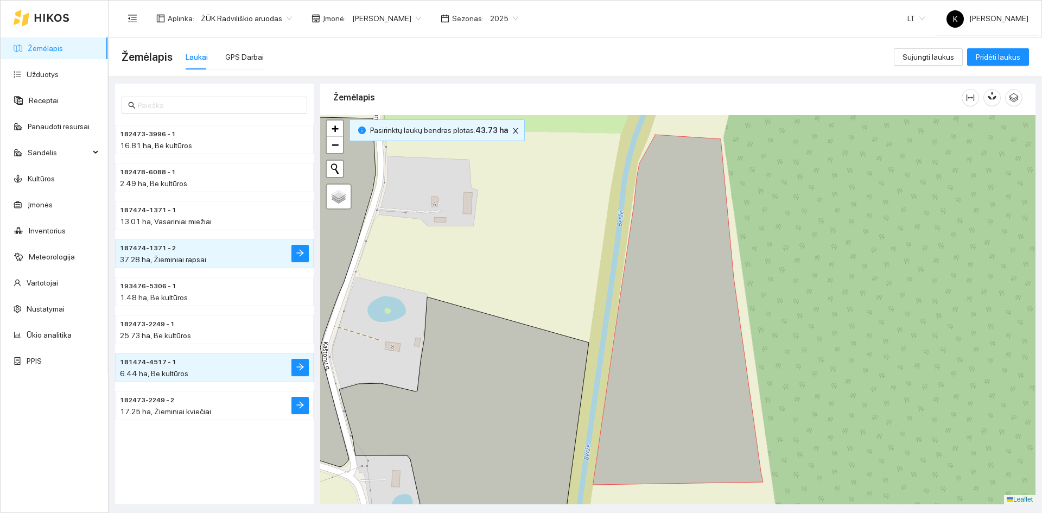
click at [150, 406] on div "17.25 ha, Žieminiai kviečiai" at bounding box center [193, 412] width 146 height 12
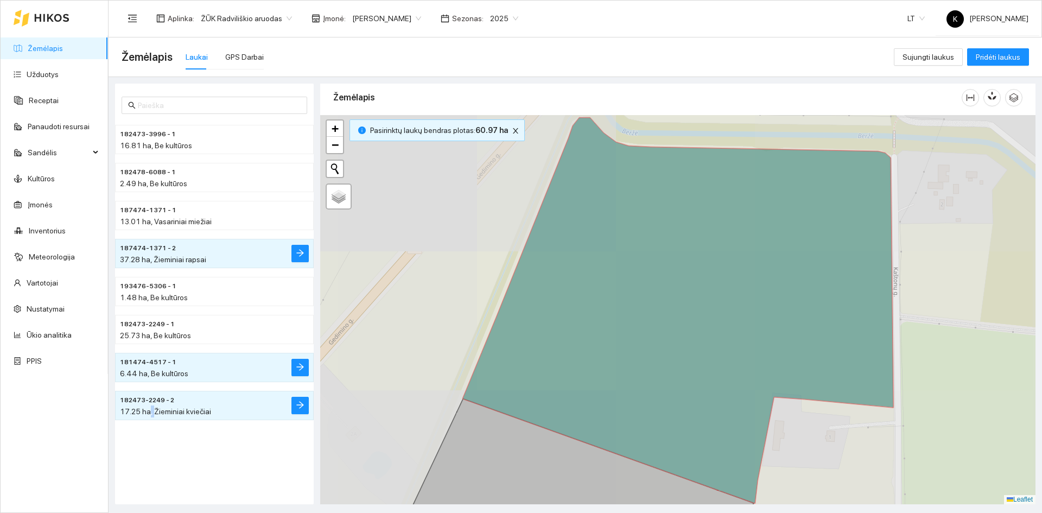
click at [150, 406] on div "17.25 ha, Žieminiai kviečiai" at bounding box center [193, 412] width 146 height 12
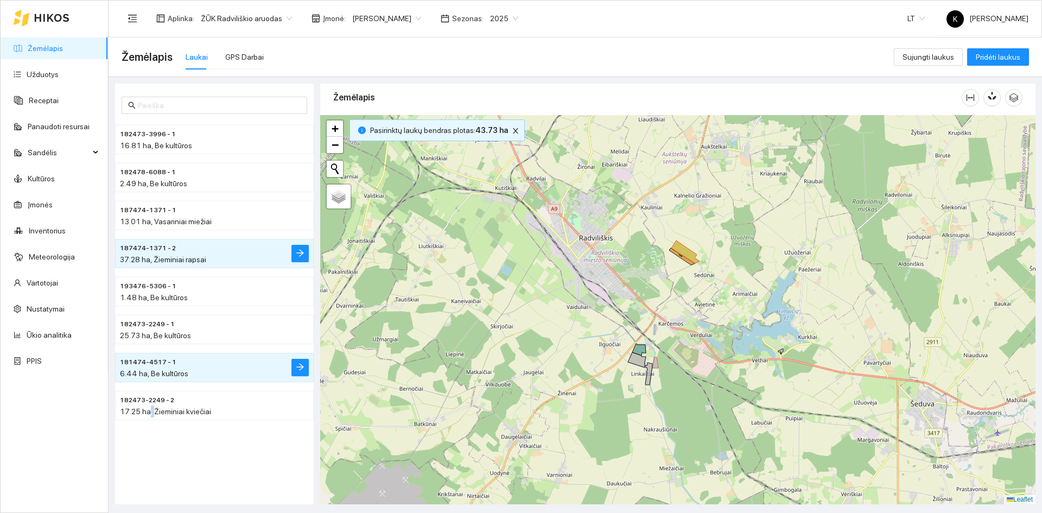
drag, startPoint x: 857, startPoint y: 296, endPoint x: 761, endPoint y: 336, distance: 103.8
click at [761, 336] on div "+ − Nieko nerasta. Bandykite dar kartą. Žemėlapis Palydovas Leaflet" at bounding box center [678, 309] width 716 height 389
